Goal: Task Accomplishment & Management: Complete application form

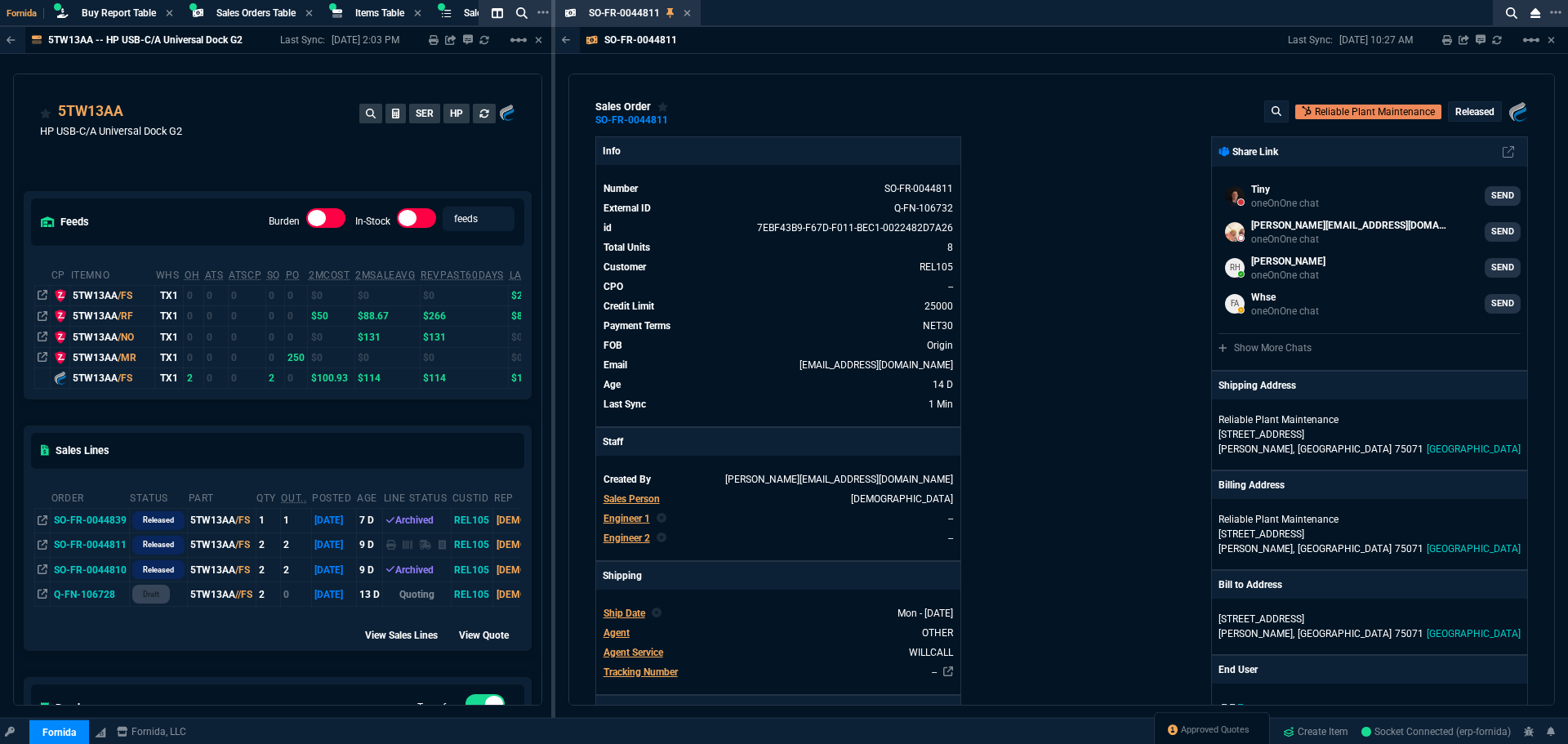
select select "9: OCAM"
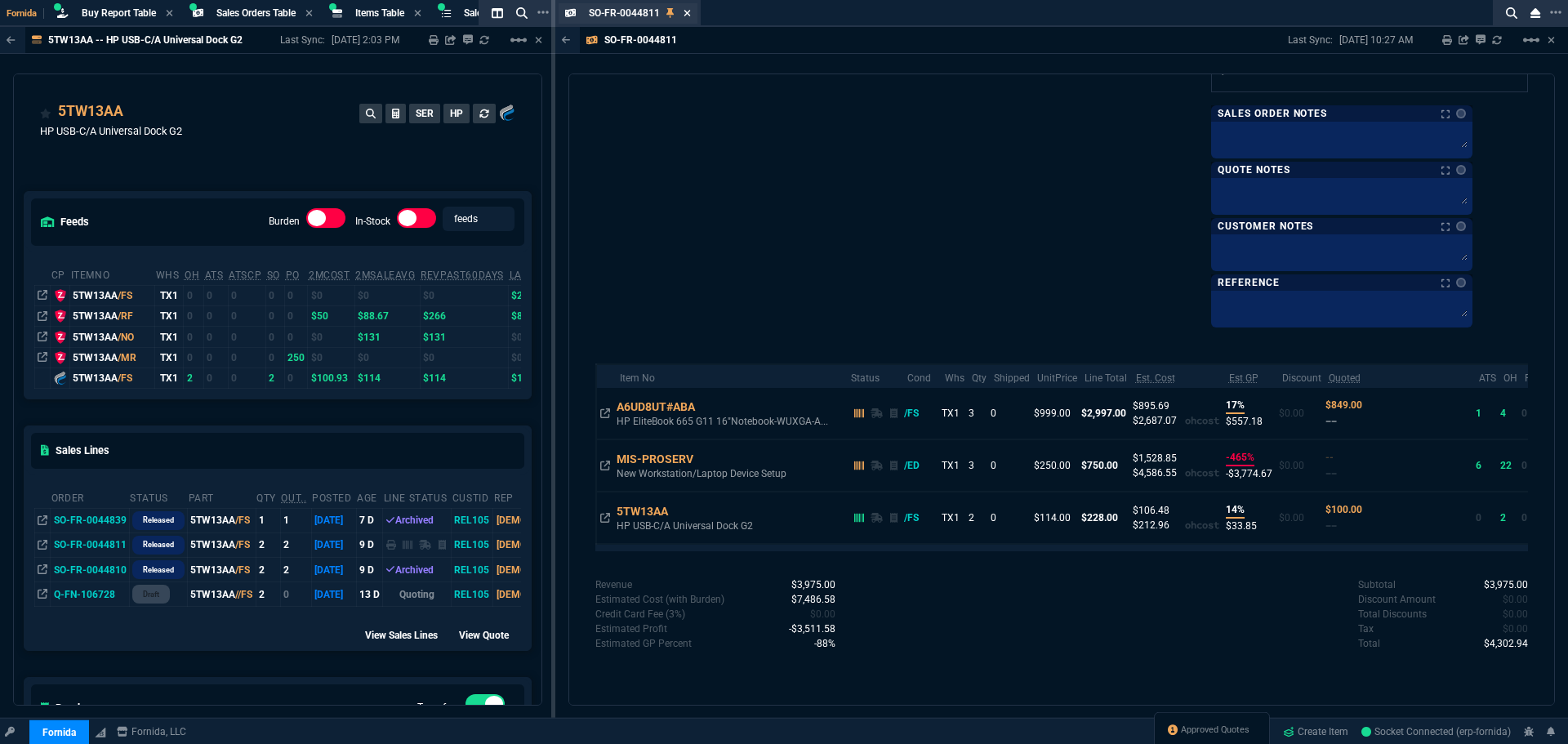
click at [686, 12] on icon at bounding box center [687, 13] width 6 height 6
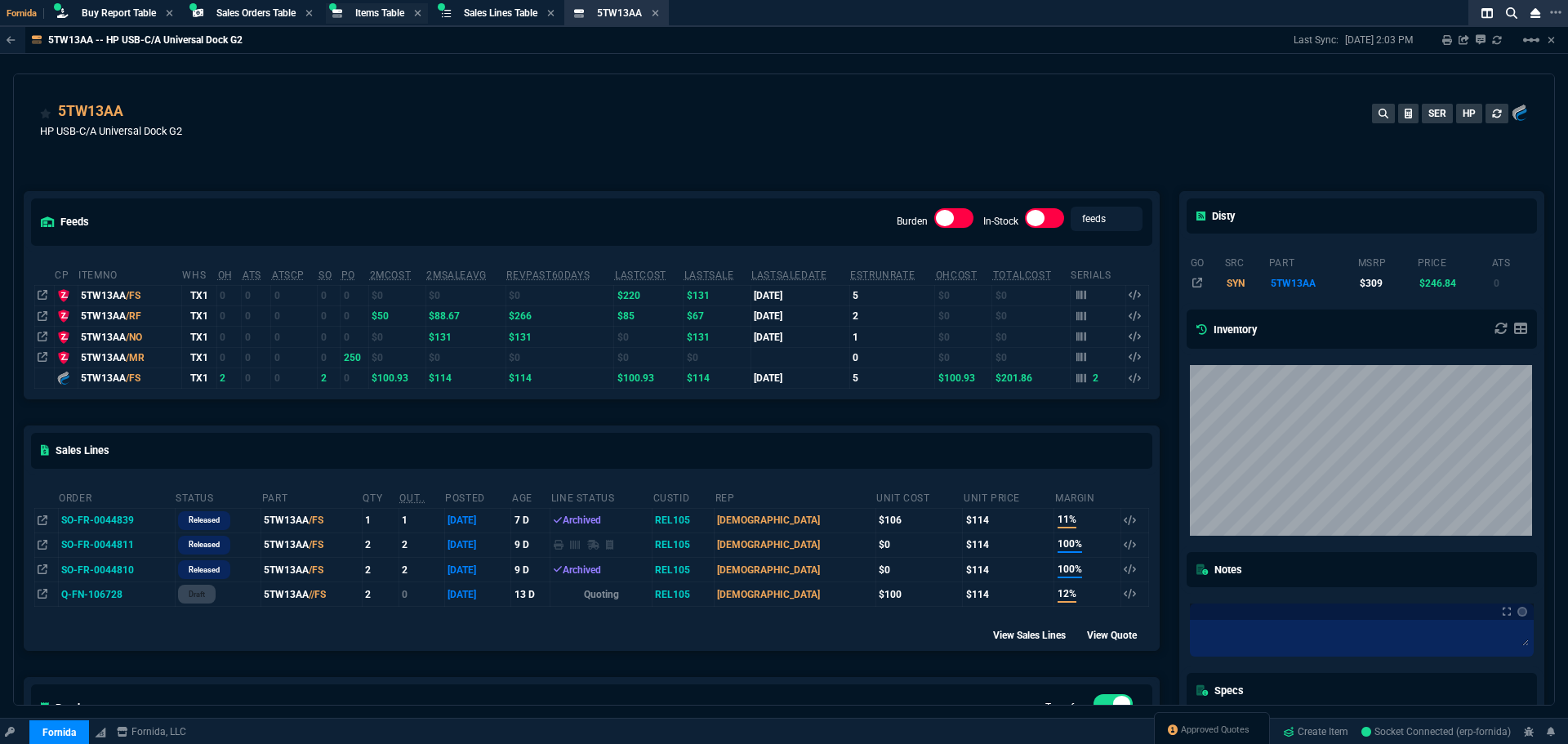
click at [391, 8] on span "Items Table" at bounding box center [379, 13] width 49 height 12
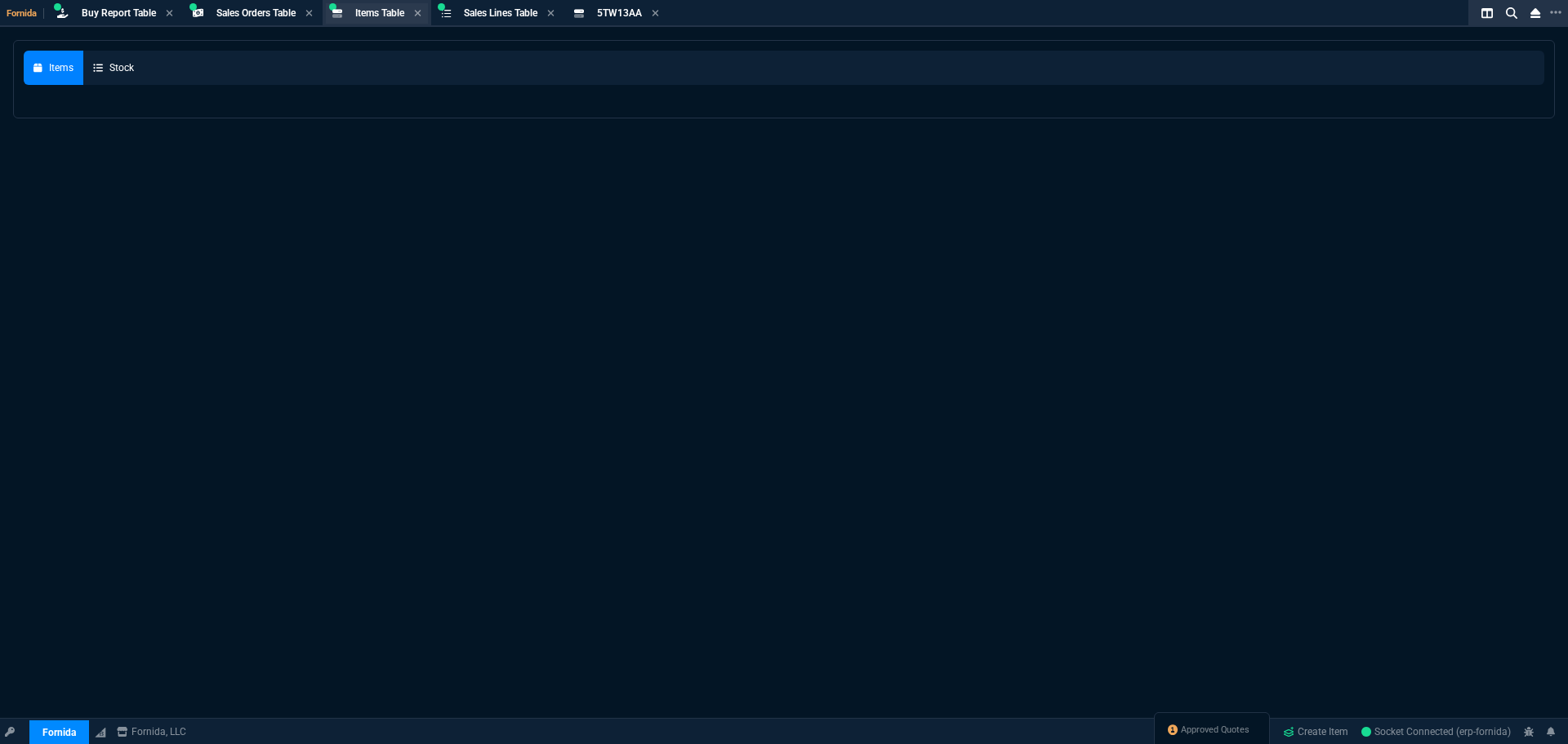
select select
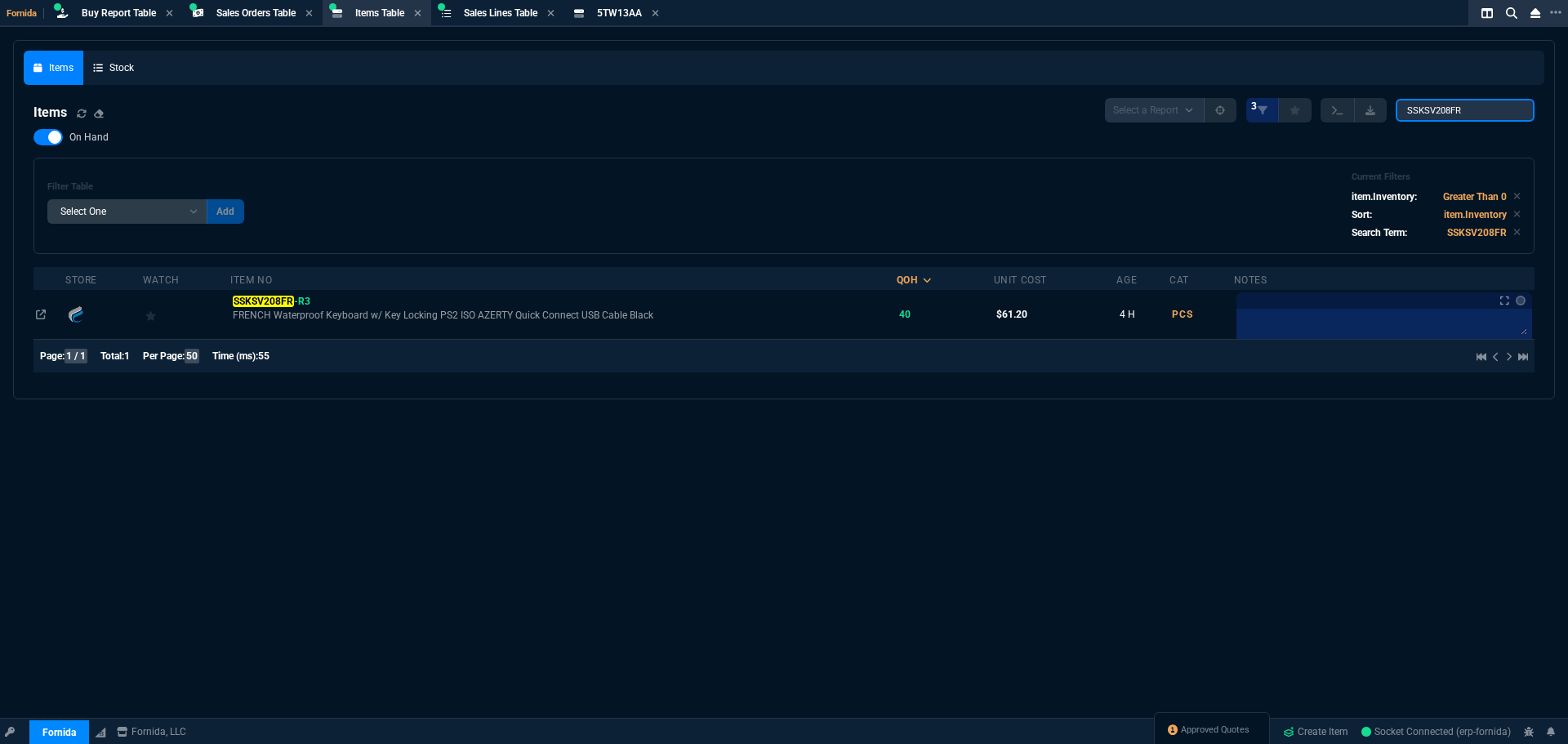
click at [1422, 114] on input "SSKSV208FR" at bounding box center [1465, 110] width 139 height 23
paste input "CPQ1781837-V02"
type input "CPQ1781837-V02"
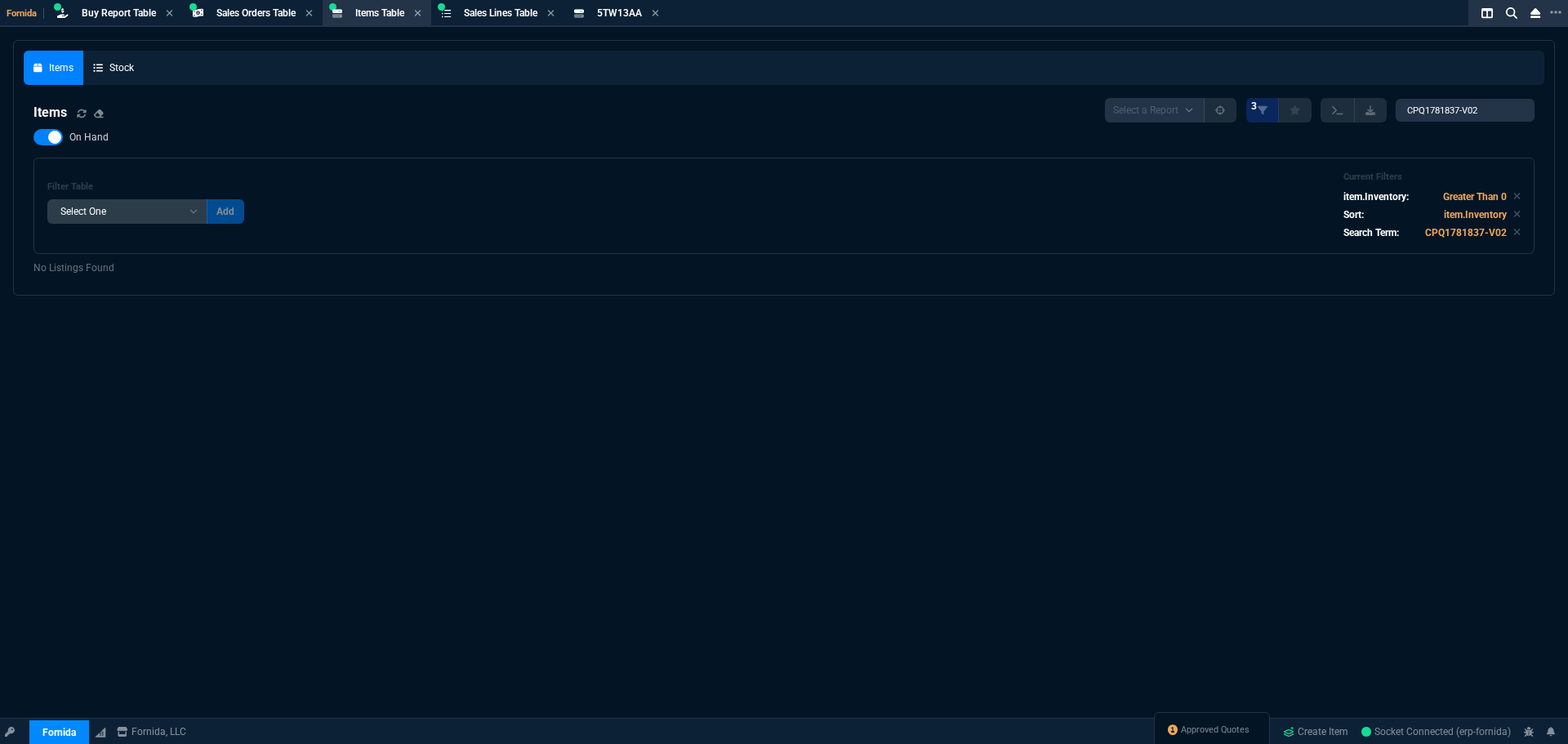
click at [83, 135] on span "On Hand" at bounding box center [88, 137] width 39 height 13
click at [34, 137] on input "On Hand" at bounding box center [33, 137] width 1 height 1
checkbox input "false"
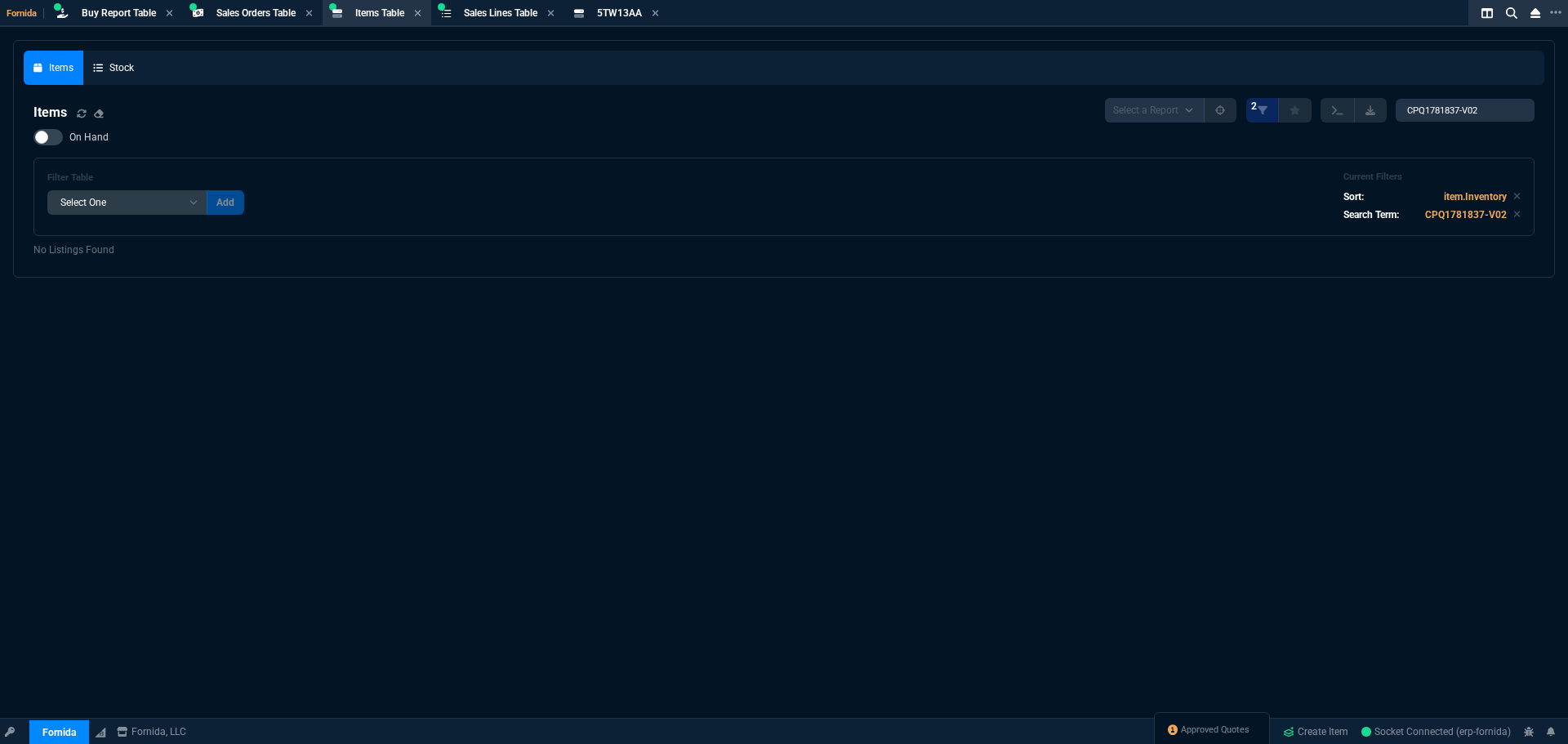
click at [1222, 644] on div "Items Stock Items Select a Report NEW QUERY 2 CPQ1781837-V02 On Hand Filter Tab…" at bounding box center [784, 431] width 1568 height 783
click at [1305, 734] on link "Create Item" at bounding box center [1316, 731] width 78 height 25
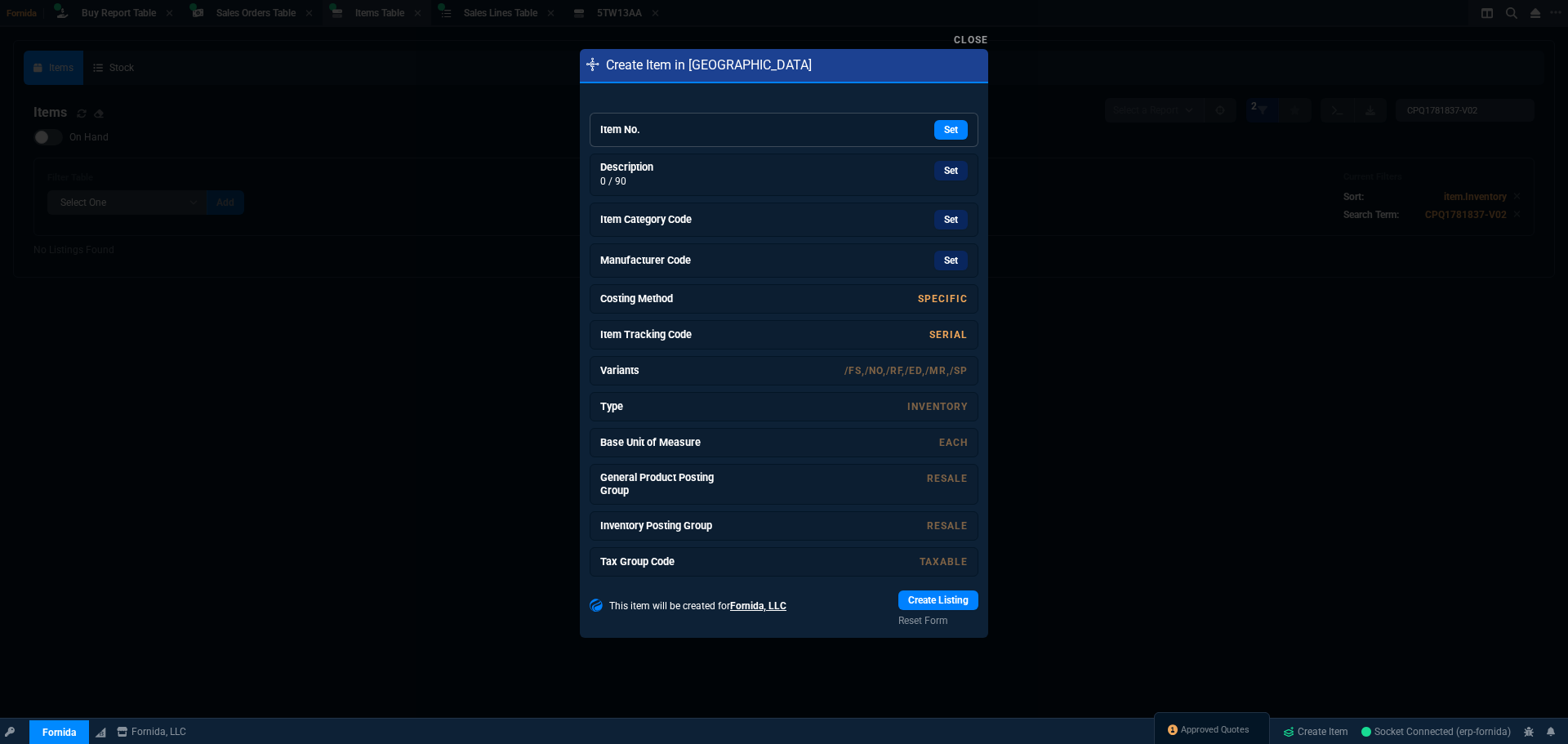
click at [750, 120] on div "Set" at bounding box center [845, 130] width 245 height 20
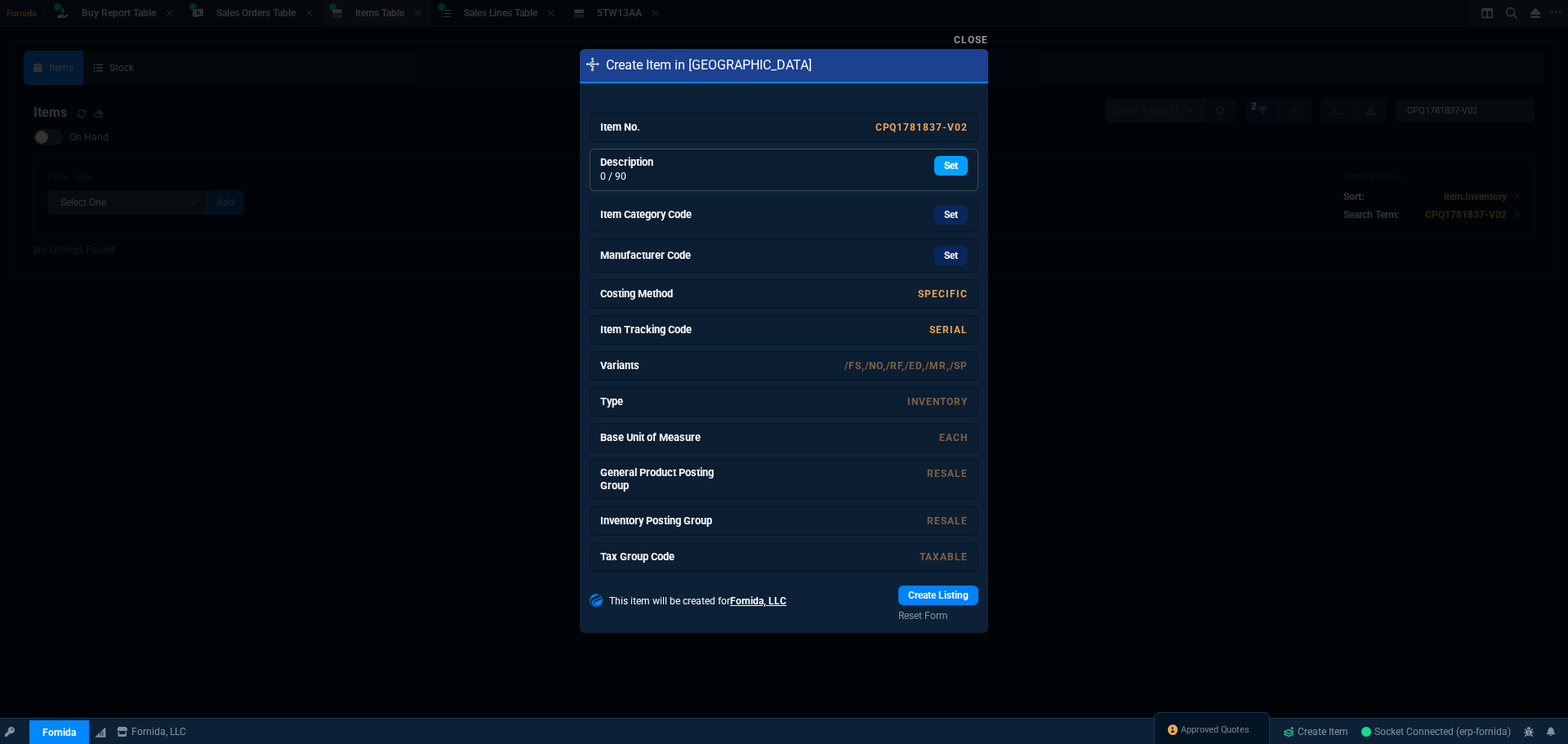
click at [942, 163] on link "Set" at bounding box center [951, 166] width 34 height 20
click at [692, 169] on p "0 / 90" at bounding box center [662, 176] width 123 height 15
click at [951, 229] on link "Item Category Code Set" at bounding box center [784, 215] width 389 height 35
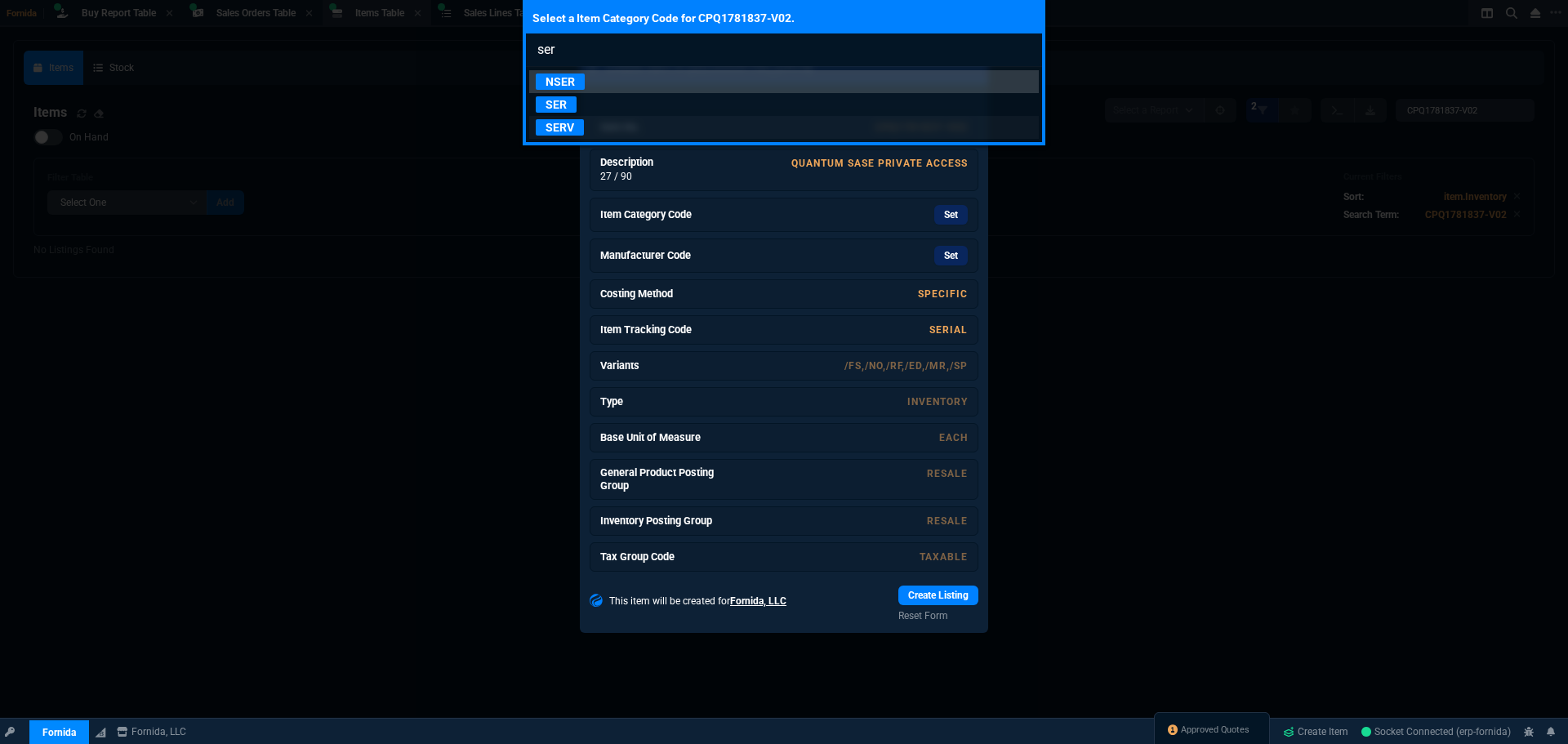
type input "ser"
click at [572, 126] on p "SERV" at bounding box center [560, 127] width 48 height 16
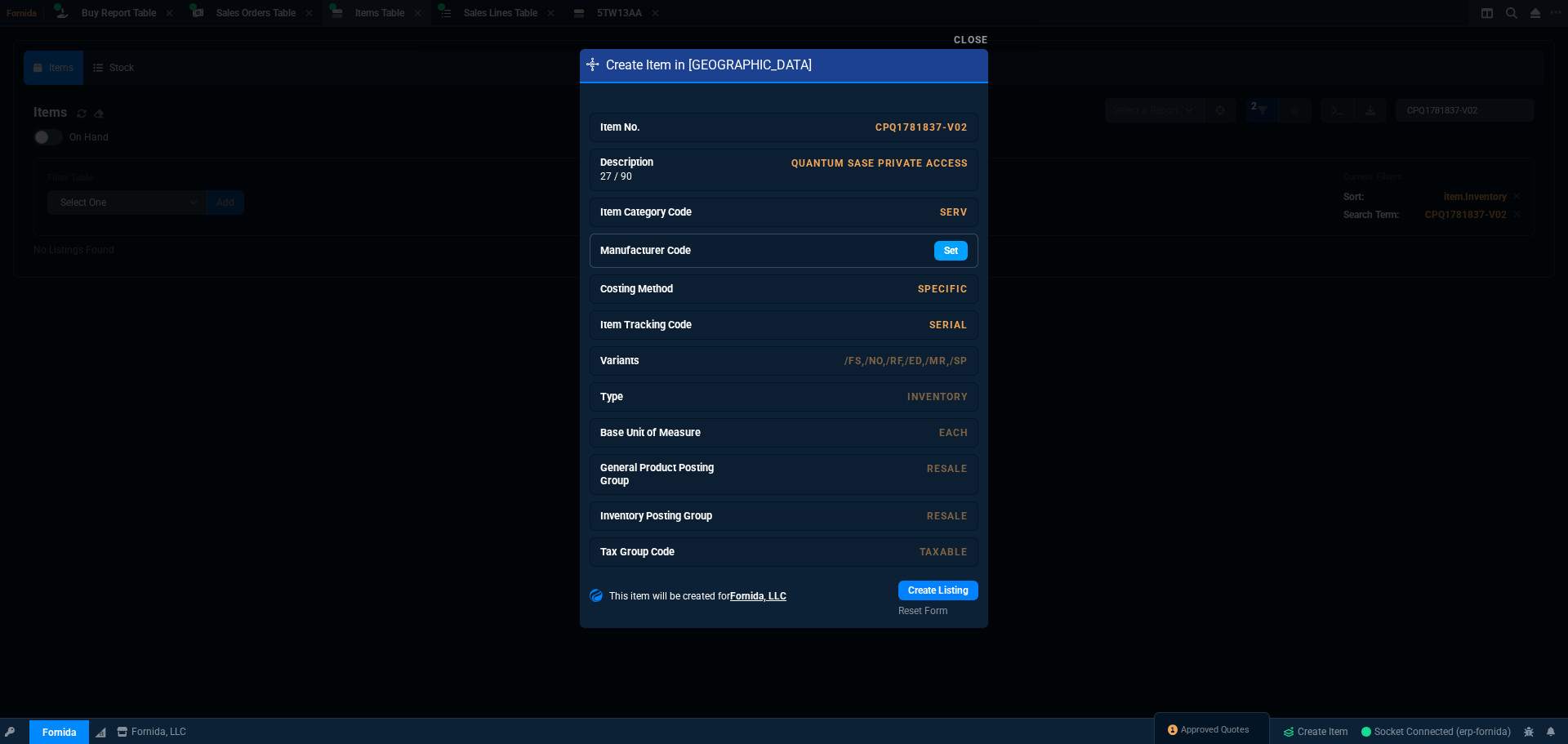
click at [936, 253] on link "Set" at bounding box center [951, 251] width 34 height 20
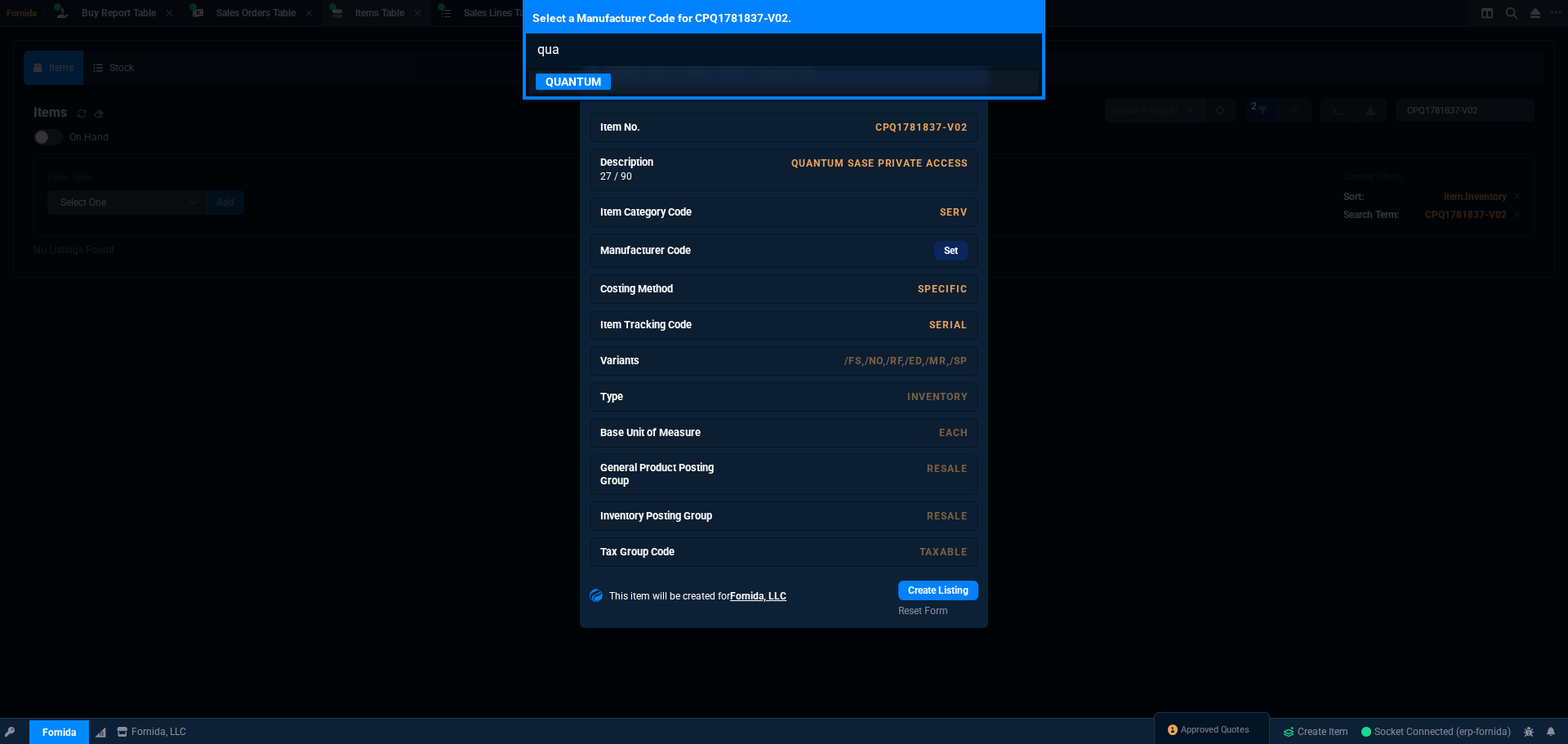
type input "qua"
click at [593, 75] on p "QUANTUM" at bounding box center [573, 82] width 76 height 16
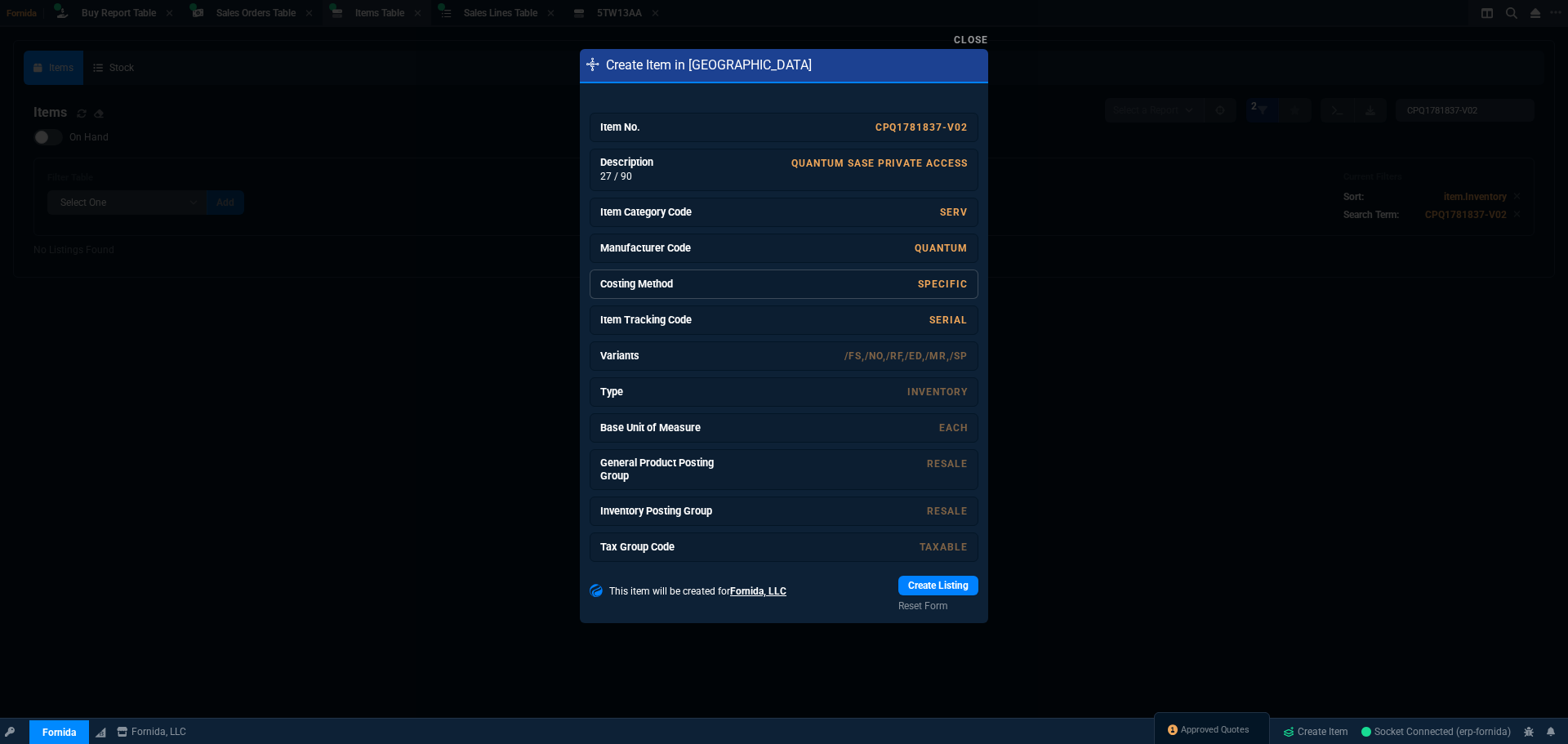
click at [936, 287] on link "Specific" at bounding box center [943, 284] width 50 height 12
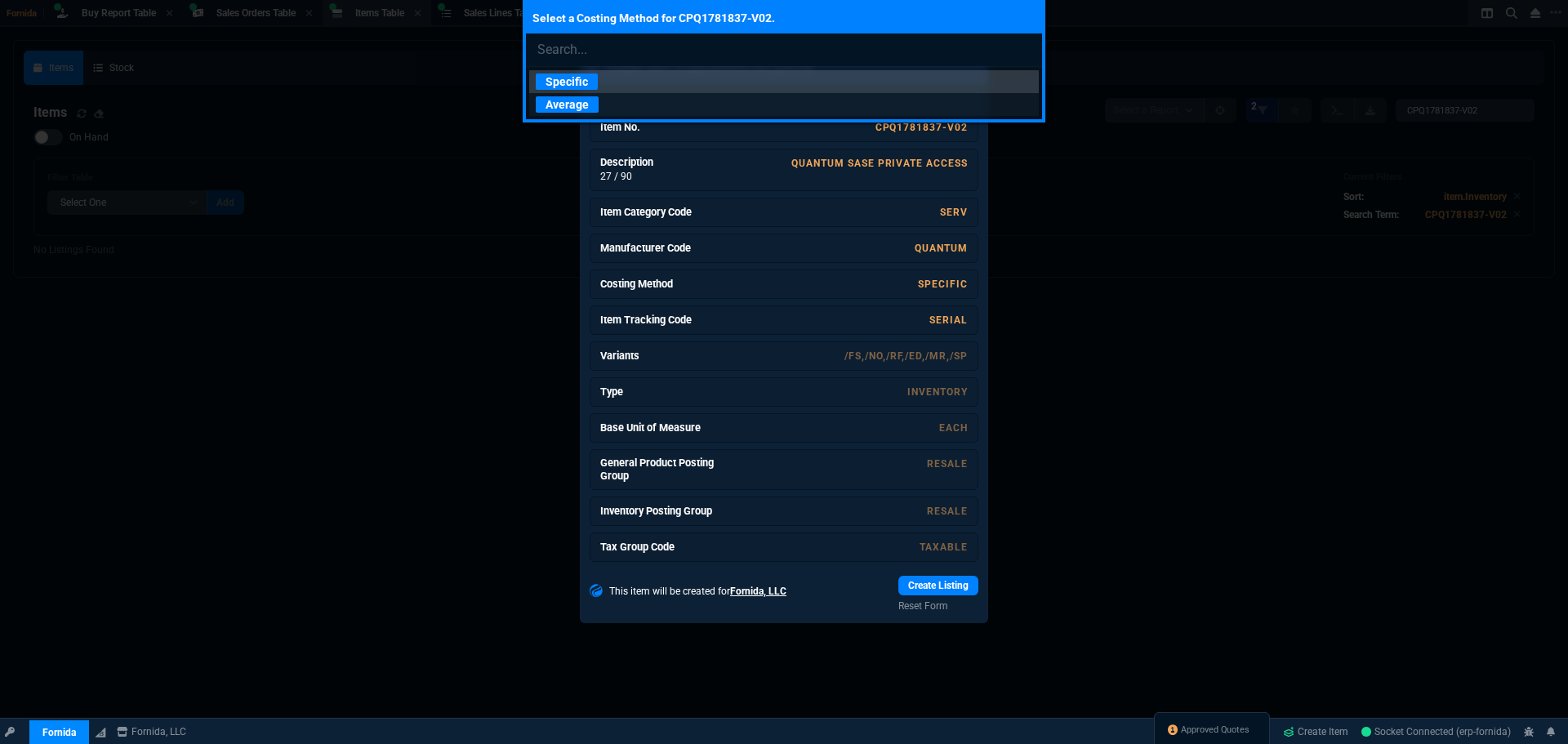
click at [551, 106] on p "Average" at bounding box center [567, 105] width 63 height 16
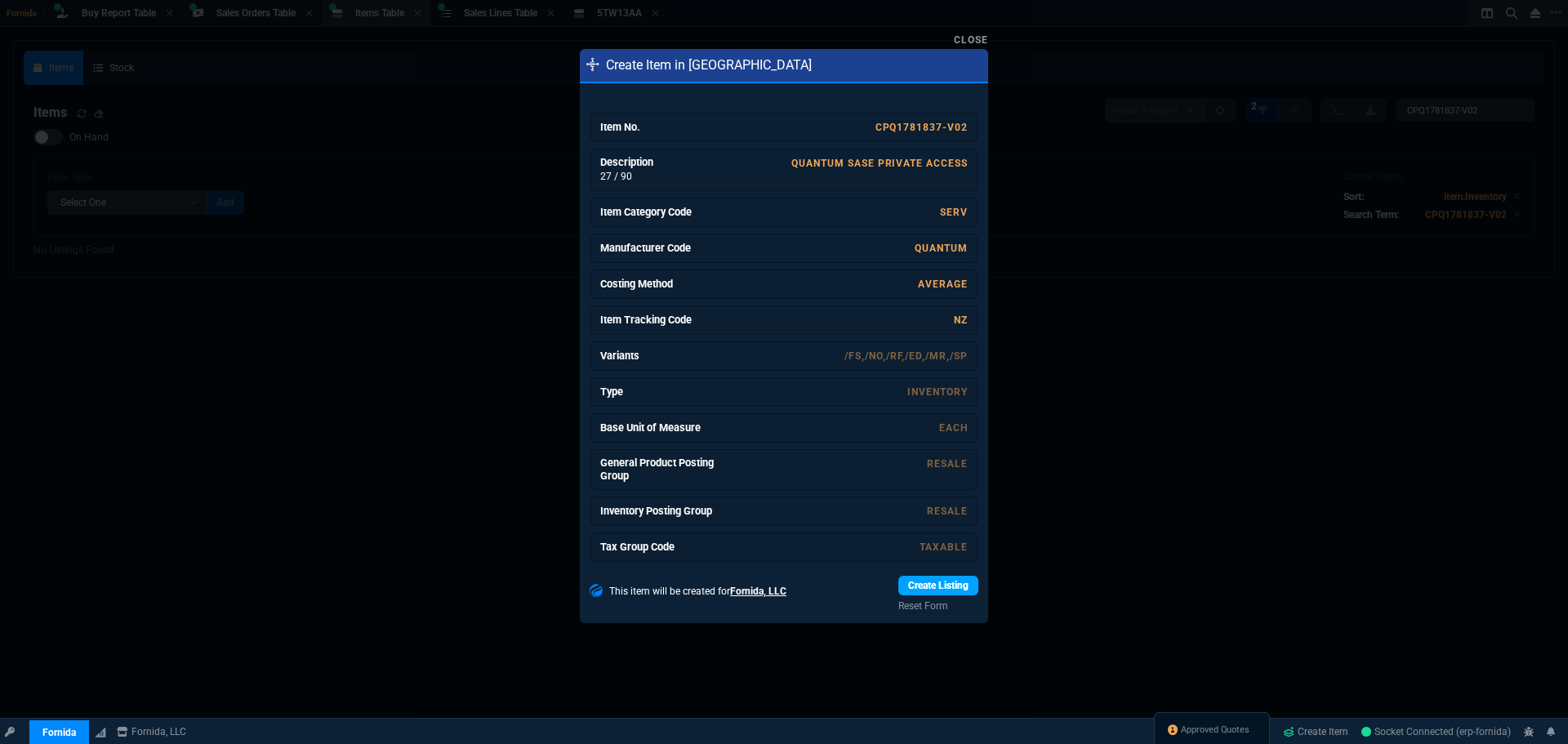
click at [956, 591] on link "Create Listing" at bounding box center [938, 586] width 80 height 20
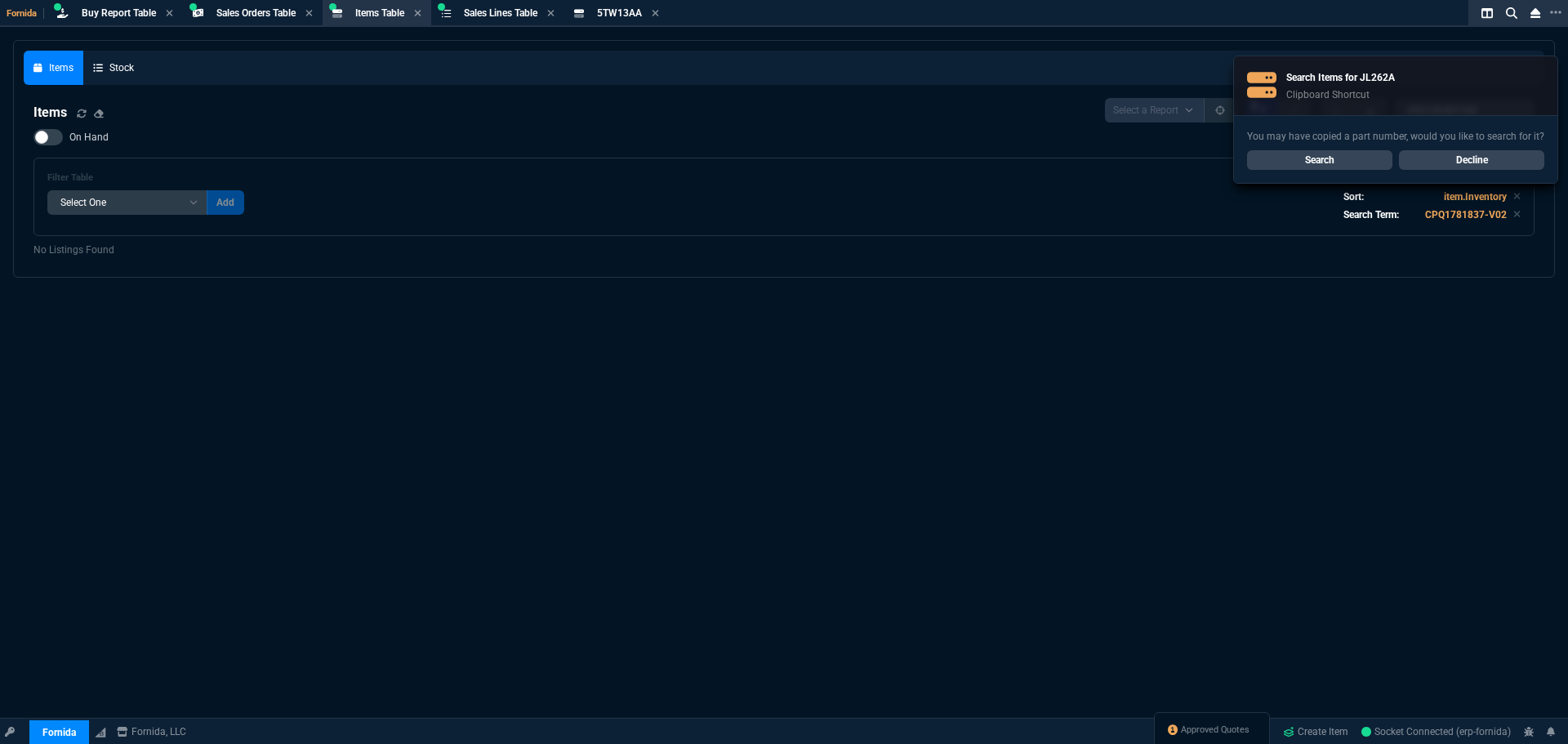
click at [1310, 159] on link "Search" at bounding box center [1320, 160] width 146 height 20
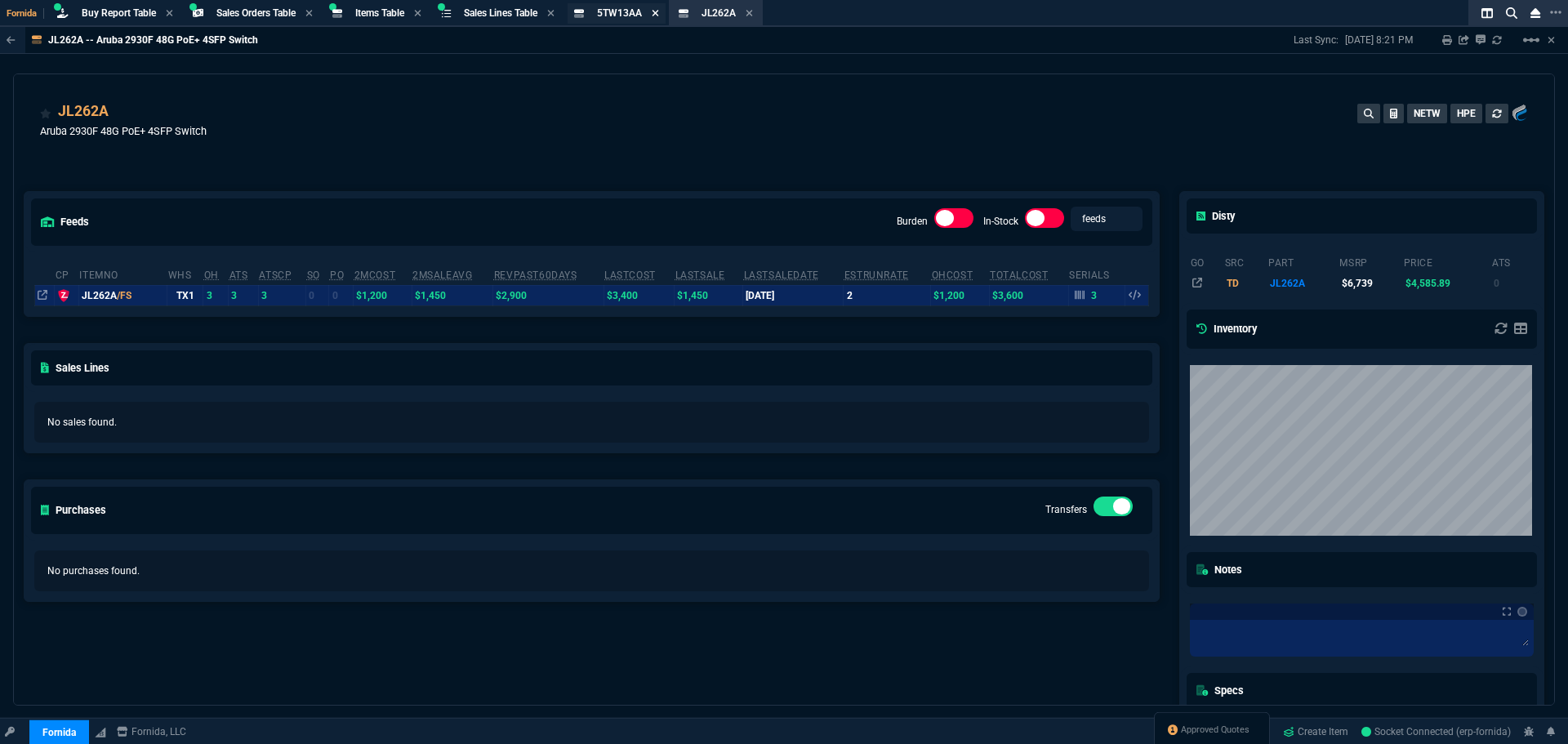
click at [659, 14] on icon at bounding box center [655, 13] width 6 height 6
click at [649, 8] on icon at bounding box center [644, 13] width 7 height 10
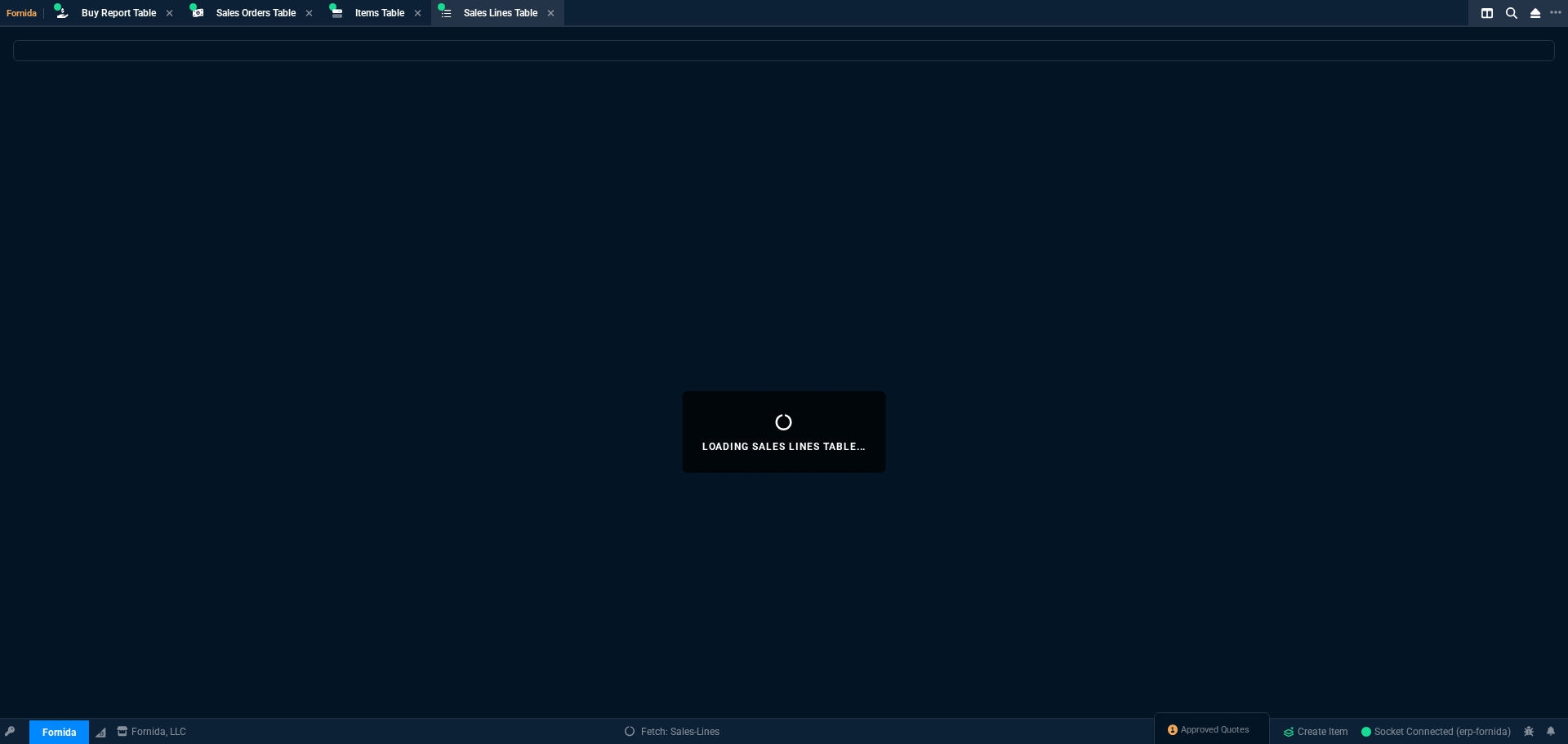
select select
